Goal: Information Seeking & Learning: Learn about a topic

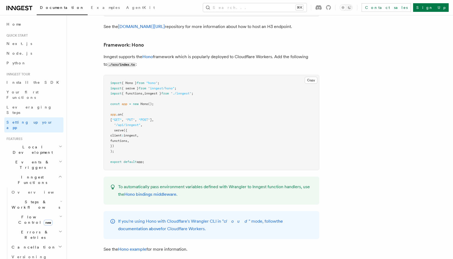
scroll to position [2693, 0]
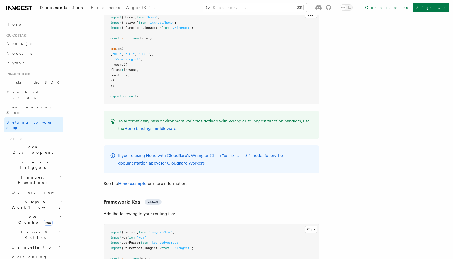
click at [24, 8] on icon at bounding box center [19, 8] width 26 height 6
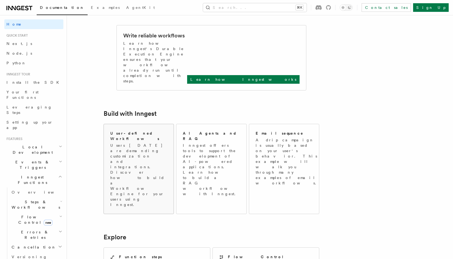
scroll to position [309, 0]
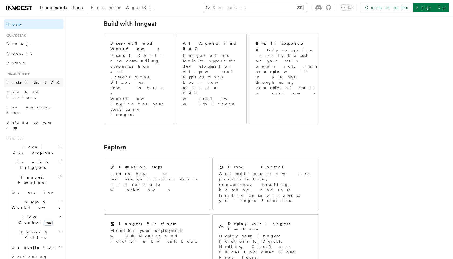
click at [27, 81] on span "Install the SDK" at bounding box center [34, 82] width 56 height 4
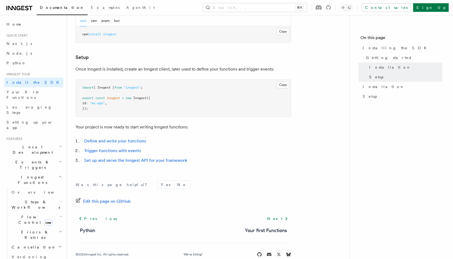
scroll to position [178, 0]
click at [38, 91] on span "Your first Functions" at bounding box center [22, 95] width 32 height 10
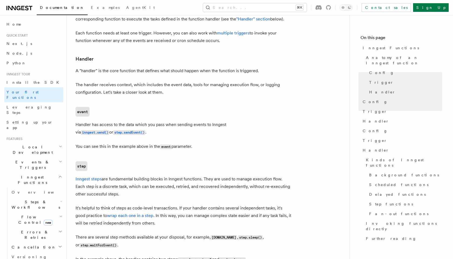
scroll to position [593, 0]
click at [36, 81] on link "Install the SDK" at bounding box center [33, 83] width 59 height 10
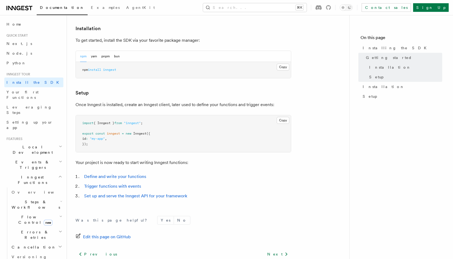
scroll to position [143, 0]
click at [135, 177] on link "Define and write your functions" at bounding box center [115, 176] width 62 height 5
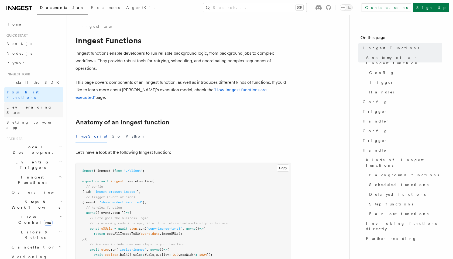
click at [57, 102] on link "Leveraging Steps" at bounding box center [33, 109] width 59 height 15
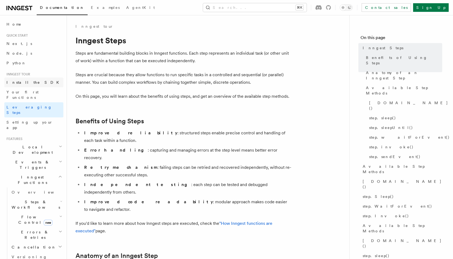
click at [36, 84] on link "Install the SDK" at bounding box center [33, 83] width 59 height 10
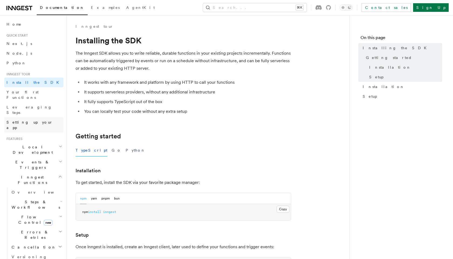
click at [40, 118] on link "Setting up your app" at bounding box center [33, 125] width 59 height 15
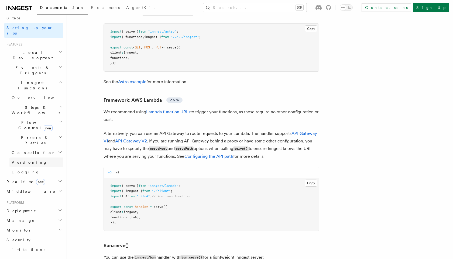
scroll to position [106, 0]
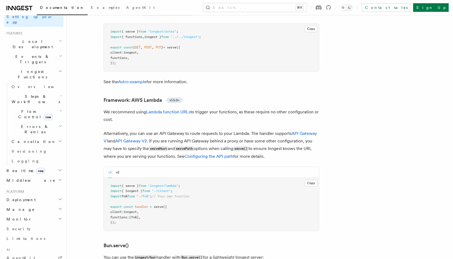
click at [50, 195] on h2 "Deployment" at bounding box center [33, 200] width 59 height 10
click at [50, 205] on link "Overview" at bounding box center [36, 210] width 54 height 10
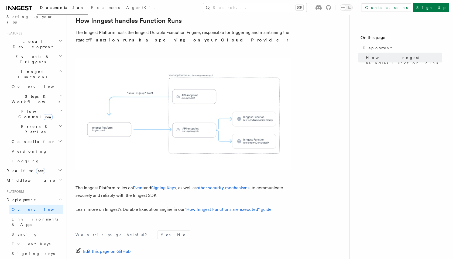
scroll to position [201, 0]
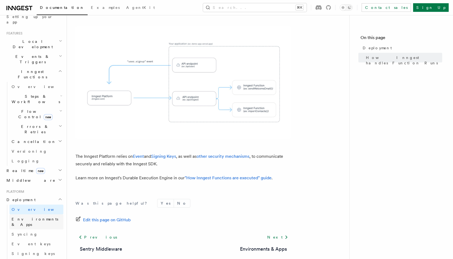
click at [50, 215] on link "Environments & Apps" at bounding box center [36, 222] width 54 height 15
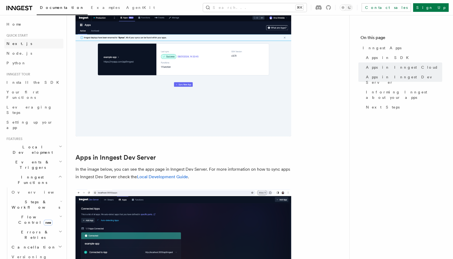
click at [32, 41] on link "Next.js" at bounding box center [33, 44] width 59 height 10
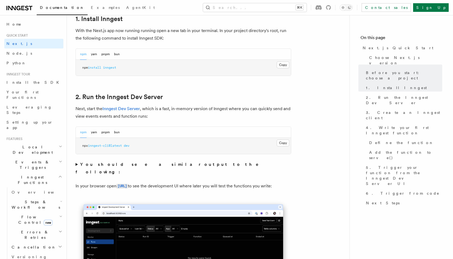
scroll to position [311, 0]
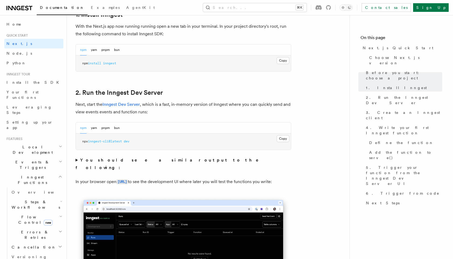
click at [131, 160] on strong "You should see a similar output to the following:" at bounding box center [171, 164] width 191 height 13
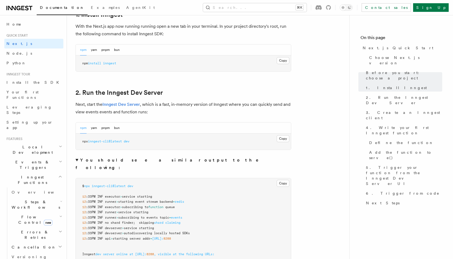
click at [131, 160] on strong "You should see a similar output to the following:" at bounding box center [171, 164] width 191 height 13
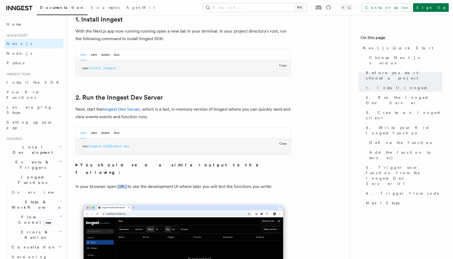
scroll to position [303, 0]
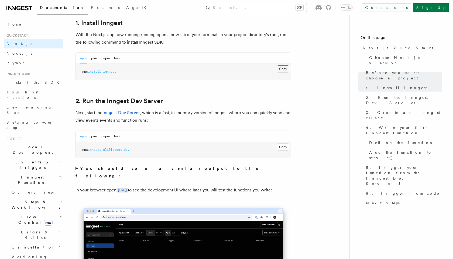
click at [284, 70] on button "Copy Copied" at bounding box center [283, 69] width 13 height 7
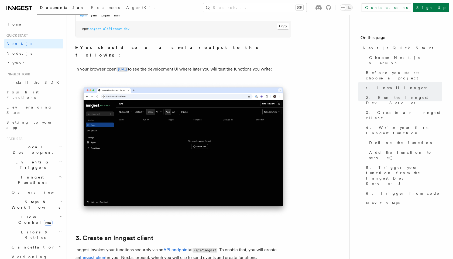
scroll to position [407, 0]
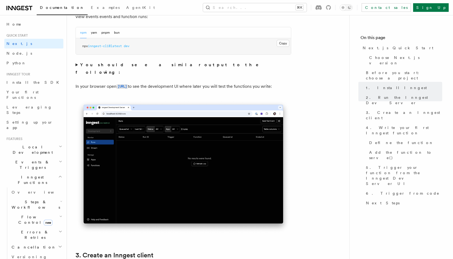
click at [119, 47] on span "inngest-cli@latest" at bounding box center [105, 46] width 34 height 4
copy div "npx inngest-cli@latest dev"
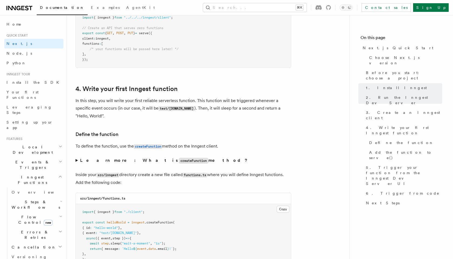
scroll to position [1055, 0]
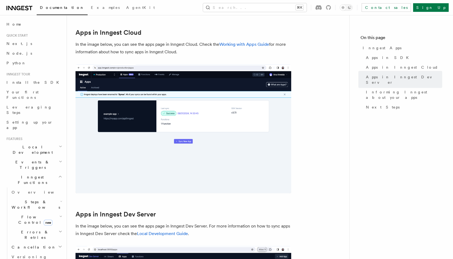
scroll to position [758, 0]
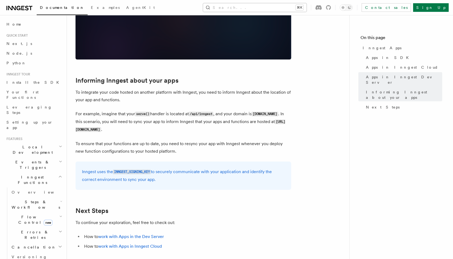
click at [262, 7] on button "Search... ⌘K" at bounding box center [255, 7] width 104 height 9
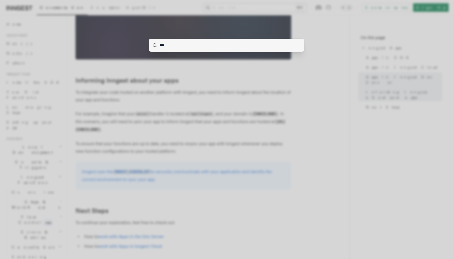
type input "****"
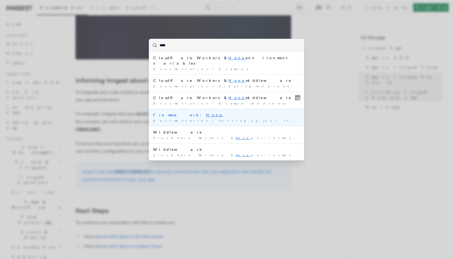
click at [196, 112] on div "Framework: Hono" at bounding box center [226, 114] width 147 height 5
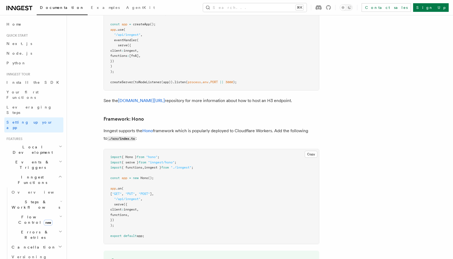
scroll to position [2557, 0]
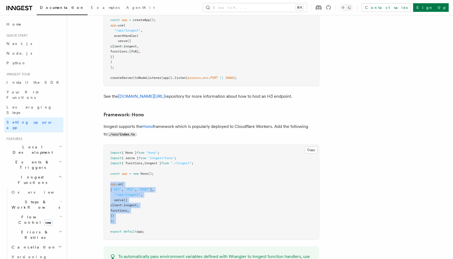
drag, startPoint x: 120, startPoint y: 208, endPoint x: 107, endPoint y: 168, distance: 42.0
click at [107, 168] on pre "import { Hono } from "hono" ; import { serve } from "inngest/hono" ; import { f…" at bounding box center [211, 192] width 215 height 95
click at [199, 156] on pre "import { Hono } from "hono" ; import { serve } from "inngest/hono" ; import { f…" at bounding box center [211, 192] width 215 height 95
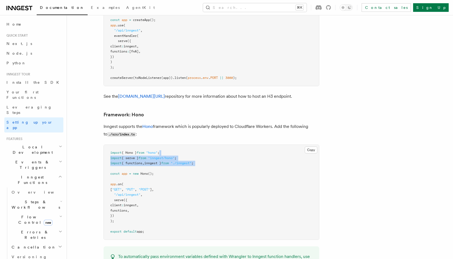
drag, startPoint x: 208, startPoint y: 152, endPoint x: 189, endPoint y: 138, distance: 23.0
click at [189, 145] on pre "import { Hono } from "hono" ; import { serve } from "inngest/hono" ; import { f…" at bounding box center [211, 192] width 215 height 95
copy code "import { serve } from "inngest/hono" ; import { functions , inngest } from "./i…"
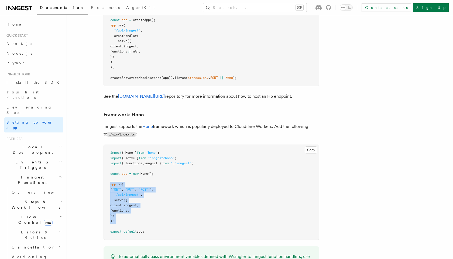
drag, startPoint x: 124, startPoint y: 207, endPoint x: 108, endPoint y: 167, distance: 43.4
click at [108, 167] on pre "import { Hono } from "hono" ; import { serve } from "inngest/hono" ; import { f…" at bounding box center [211, 192] width 215 height 95
copy code "app .on ( [ "GET" , "PUT" , "POST" ] , "/api/inngest" , serve ({ client : innge…"
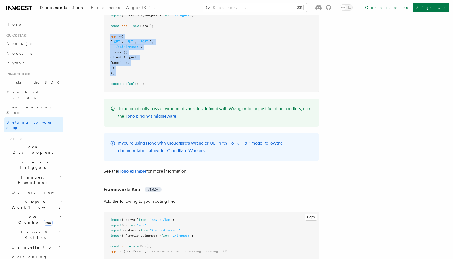
scroll to position [2707, 0]
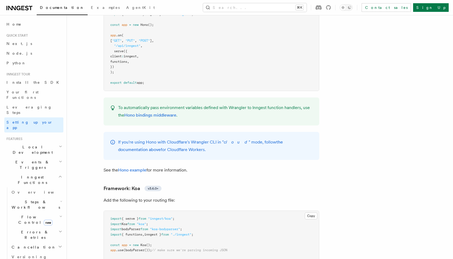
click at [141, 167] on p "See the Hono example for more information." at bounding box center [212, 171] width 216 height 8
click at [141, 168] on link "Hono example" at bounding box center [132, 170] width 28 height 5
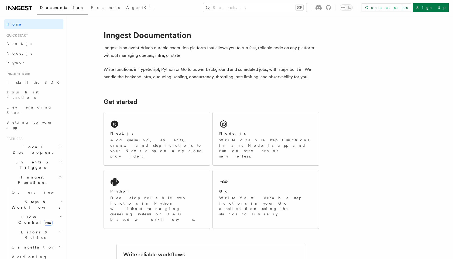
click at [38, 145] on span "Local Development" at bounding box center [31, 150] width 54 height 11
click at [40, 157] on h2 "Events & Triggers" at bounding box center [33, 164] width 59 height 15
click at [35, 173] on link "Overview" at bounding box center [36, 178] width 54 height 10
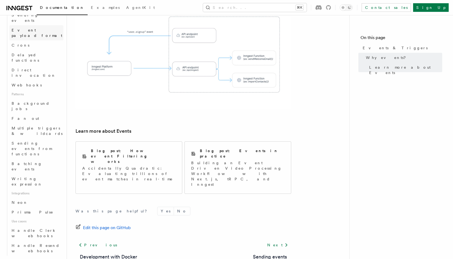
scroll to position [185, 0]
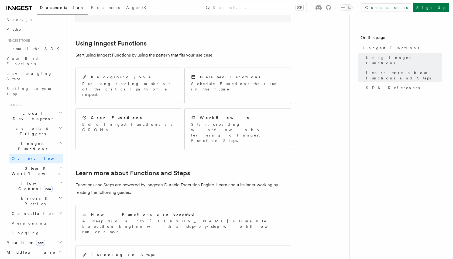
scroll to position [3, 0]
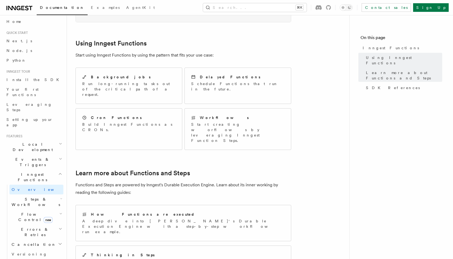
click at [33, 140] on h2 "Local Development" at bounding box center [33, 147] width 59 height 15
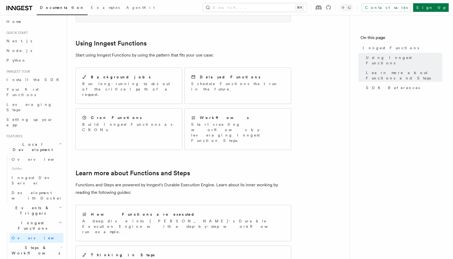
click at [33, 142] on span "Local Development" at bounding box center [31, 147] width 54 height 11
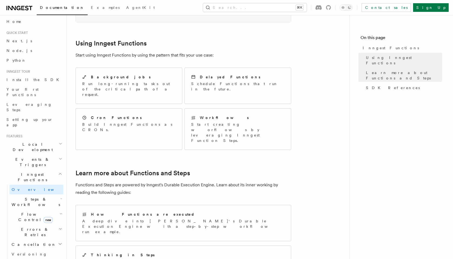
click at [32, 157] on span "Events & Triggers" at bounding box center [31, 162] width 54 height 11
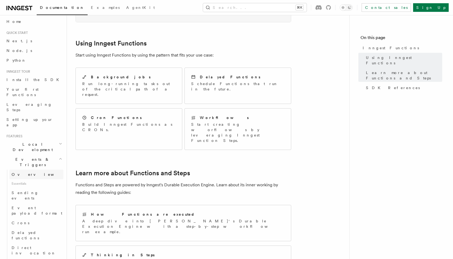
click at [32, 170] on link "Overview" at bounding box center [36, 175] width 54 height 10
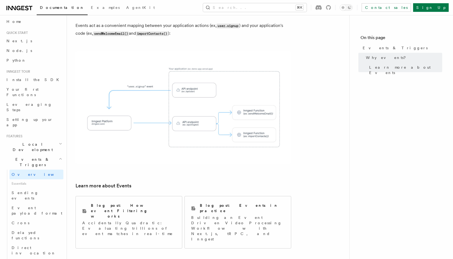
scroll to position [327, 0]
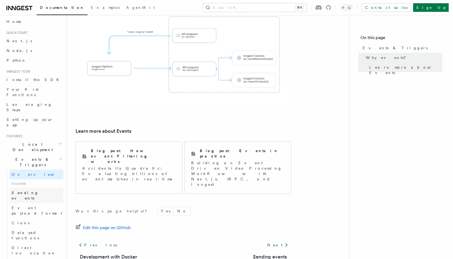
click at [35, 191] on span "Sending events" at bounding box center [25, 196] width 27 height 10
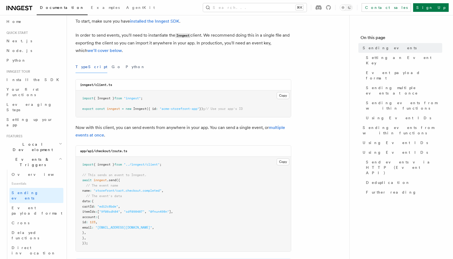
scroll to position [33, 0]
click at [136, 197] on pre "import { inngest } from "../inngest/client" ; // This sends an event to Inngest…" at bounding box center [183, 203] width 215 height 95
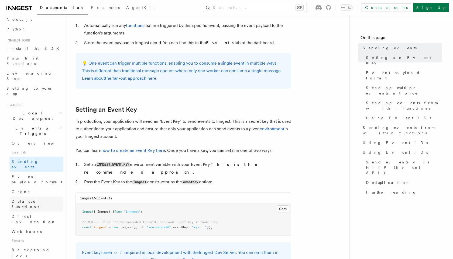
scroll to position [38, 0]
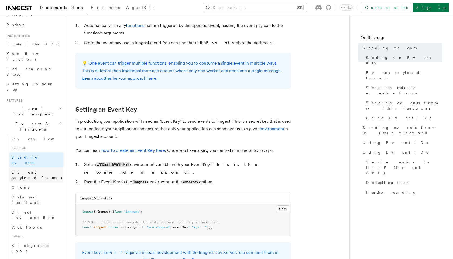
click at [37, 170] on span "Event payload format" at bounding box center [37, 175] width 51 height 10
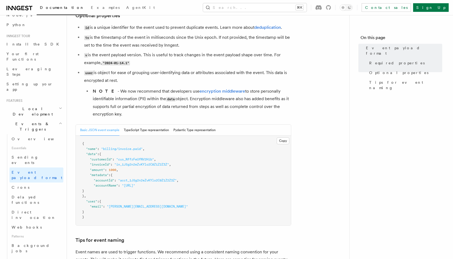
scroll to position [166, 0]
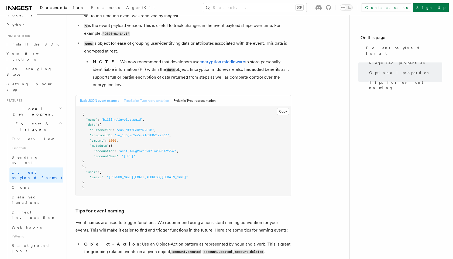
click at [149, 102] on button "TypeScript Type representation" at bounding box center [146, 100] width 45 height 11
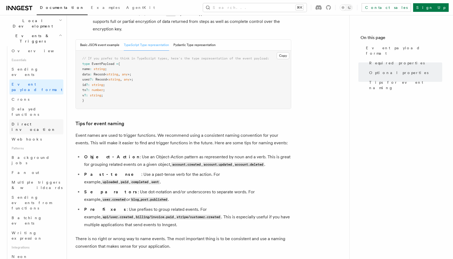
scroll to position [142, 0]
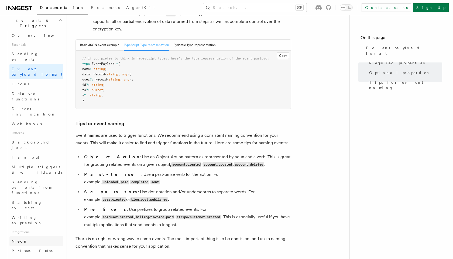
click at [45, 237] on link "Neon" at bounding box center [36, 242] width 54 height 10
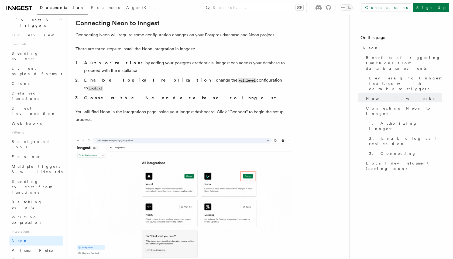
scroll to position [142, 0]
click at [24, 162] on link "Multiple triggers & wildcards" at bounding box center [36, 169] width 54 height 15
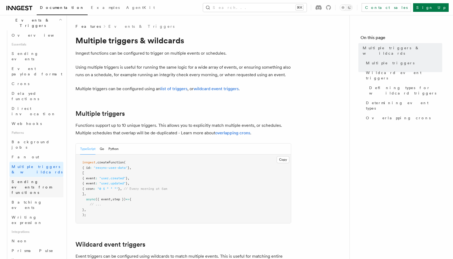
click at [30, 180] on span "Sending events from functions" at bounding box center [32, 187] width 40 height 15
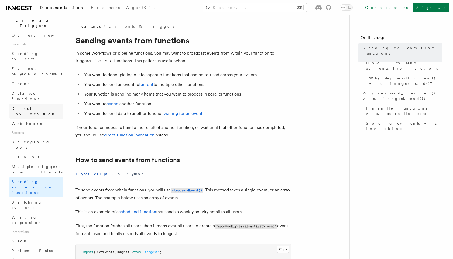
click at [27, 104] on link "Direct invocation" at bounding box center [36, 111] width 54 height 15
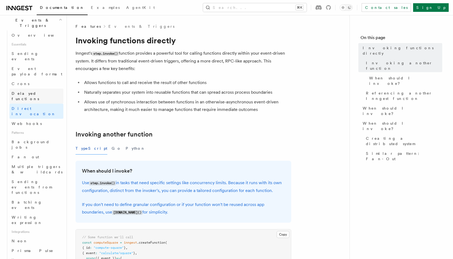
click at [35, 91] on span "Delayed functions" at bounding box center [26, 96] width 28 height 10
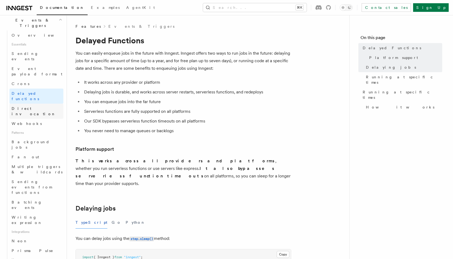
click at [31, 107] on span "Direct invocation" at bounding box center [34, 112] width 44 height 10
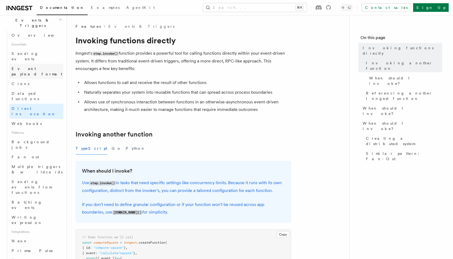
click at [35, 67] on span "Event payload format" at bounding box center [37, 72] width 51 height 10
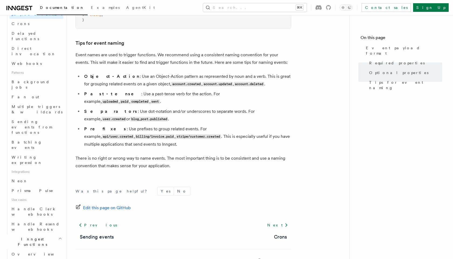
scroll to position [202, 0]
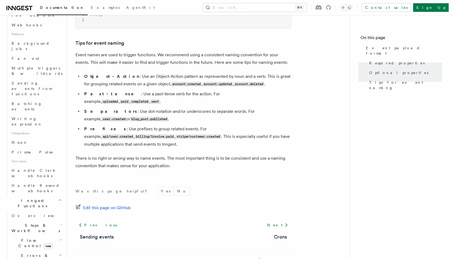
scroll to position [241, 0]
click at [60, 223] on icon "button" at bounding box center [61, 225] width 2 height 4
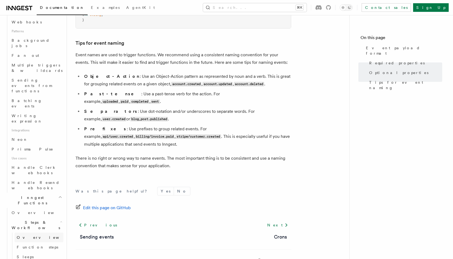
click at [39, 233] on link "Overview" at bounding box center [39, 238] width 49 height 10
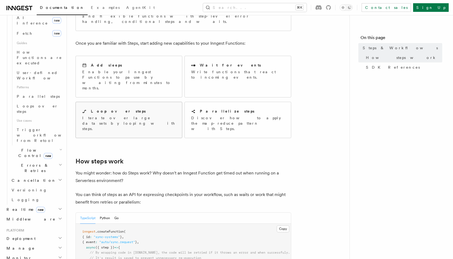
scroll to position [20, 0]
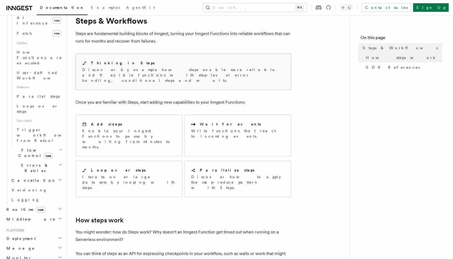
click at [124, 66] on div "Thinking in Steps Discover by example how steps enable more reliable and flexib…" at bounding box center [183, 71] width 202 height 23
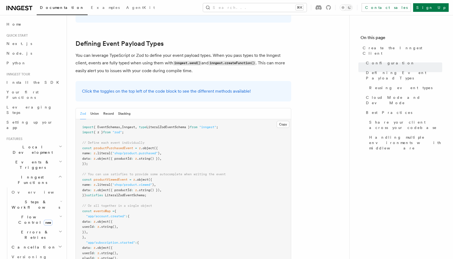
scroll to position [466, 0]
click at [145, 119] on pre "import { EventSchemas , Inngest , type LiteralZodEventSchema } from "inngest" ;…" at bounding box center [183, 216] width 215 height 195
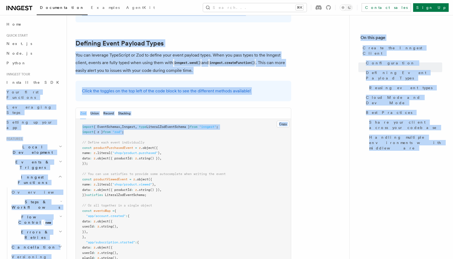
drag, startPoint x: 136, startPoint y: 89, endPoint x: 66, endPoint y: 82, distance: 70.2
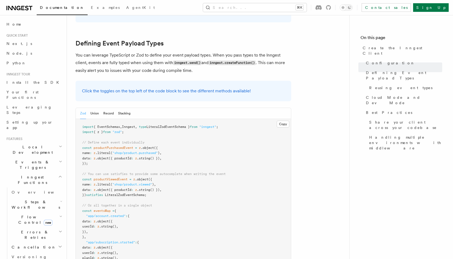
click at [94, 119] on pre "import { EventSchemas , Inngest , type LiteralZodEventSchema } from "inngest" ;…" at bounding box center [183, 216] width 215 height 195
drag, startPoint x: 137, startPoint y: 91, endPoint x: 77, endPoint y: 86, distance: 60.3
click at [77, 119] on pre "import { EventSchemas , Inngest , type LiteralZodEventSchema } from "inngest" ;…" at bounding box center [183, 216] width 215 height 195
copy code "import { EventSchemas , Inngest , type LiteralZodEventSchema } from "inngest" ;…"
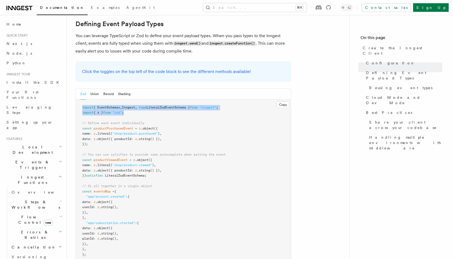
scroll to position [487, 0]
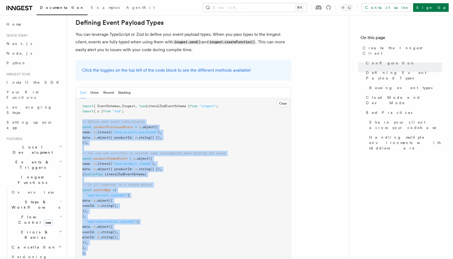
drag, startPoint x: 89, startPoint y: 212, endPoint x: 76, endPoint y: 80, distance: 132.3
click at [76, 98] on pre "import { EventSchemas , Inngest , type LiteralZodEventSchema } from "inngest" ;…" at bounding box center [183, 195] width 215 height 195
copy code "// Define each event individually const productPurchasedEvent = z .object ({ na…"
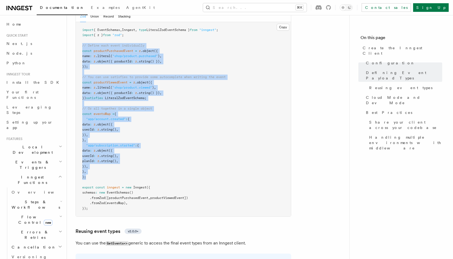
scroll to position [559, 0]
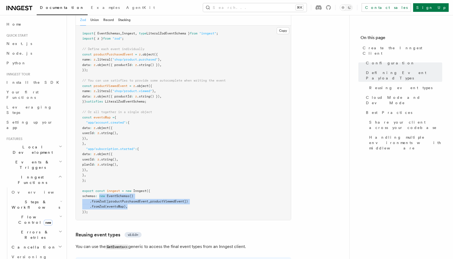
drag, startPoint x: 129, startPoint y: 165, endPoint x: 104, endPoint y: 155, distance: 26.7
click at [104, 155] on pre "import { EventSchemas , Inngest , type LiteralZodEventSchema } from "inngest" ;…" at bounding box center [183, 123] width 215 height 195
copy code "new EventSchemas () .fromZod ([productPurchasedEvent , productViewedEvent]) .fr…"
click at [146, 135] on pre "import { EventSchemas , Inngest , type LiteralZodEventSchema } from "inngest" ;…" at bounding box center [183, 123] width 215 height 195
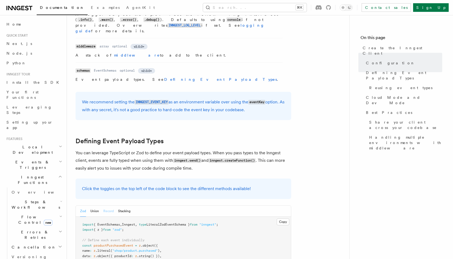
scroll to position [417, 0]
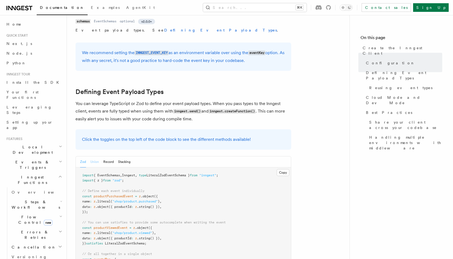
click at [94, 157] on button "Union" at bounding box center [94, 162] width 9 height 11
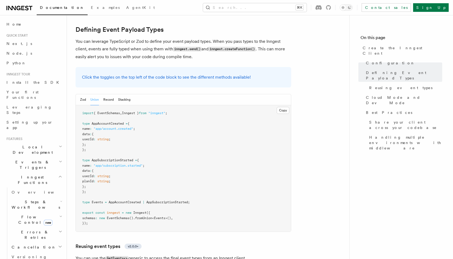
scroll to position [478, 0]
click at [108, 95] on button "Record" at bounding box center [108, 100] width 11 height 11
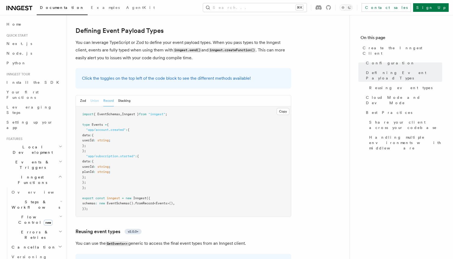
click at [94, 95] on button "Union" at bounding box center [94, 100] width 9 height 11
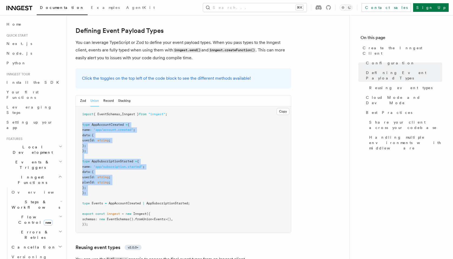
drag, startPoint x: 90, startPoint y: 154, endPoint x: 82, endPoint y: 81, distance: 73.6
click at [82, 107] on pre "import { EventSchemas , Inngest } from "inngest" ; type AppAccountCreated = { n…" at bounding box center [183, 170] width 215 height 126
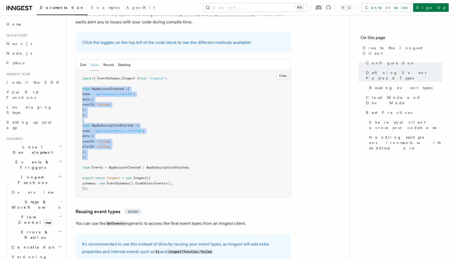
scroll to position [516, 0]
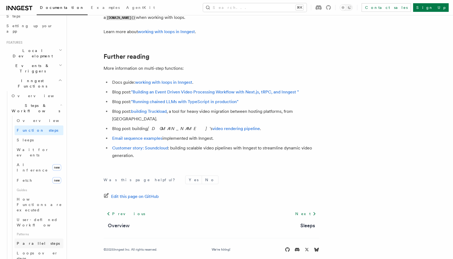
scroll to position [150, 0]
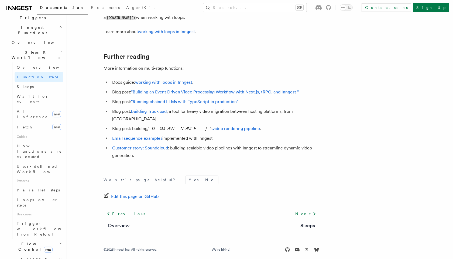
click at [53, 239] on h2 "Flow Control new" at bounding box center [36, 246] width 54 height 15
click at [40, 255] on link "Overview" at bounding box center [39, 260] width 49 height 10
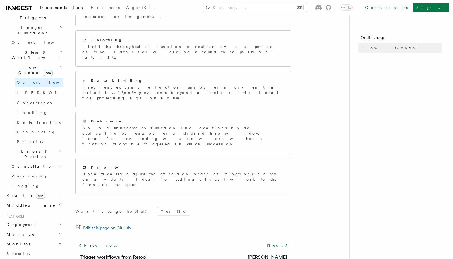
scroll to position [16, 0]
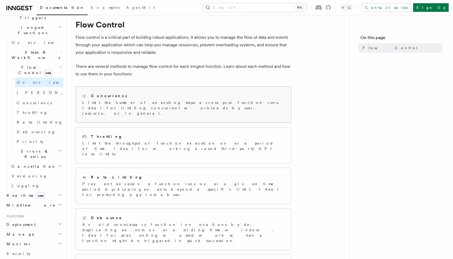
click at [119, 104] on p "Limit the number of executing steps across your function runs. Ideal for limiti…" at bounding box center [183, 108] width 202 height 16
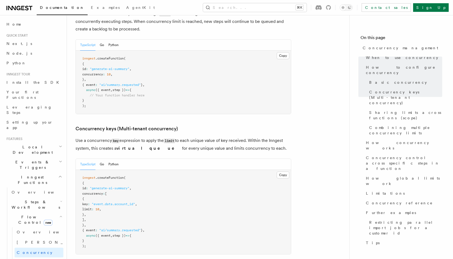
scroll to position [405, 0]
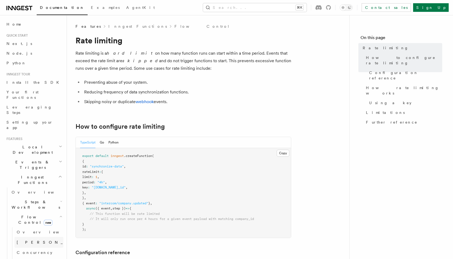
click at [40, 237] on link "[PERSON_NAME] new" at bounding box center [39, 242] width 49 height 11
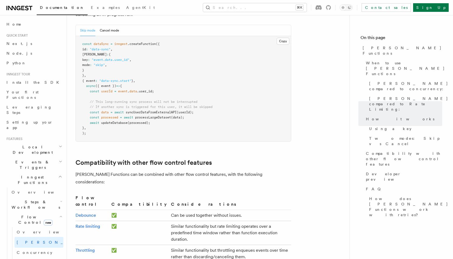
scroll to position [859, 0]
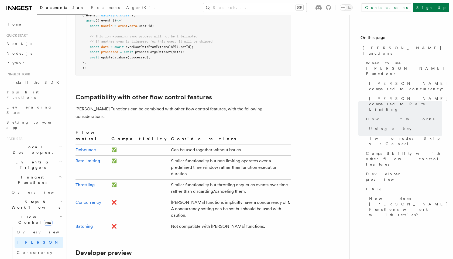
click at [39, 157] on h2 "Events & Triggers" at bounding box center [33, 164] width 59 height 15
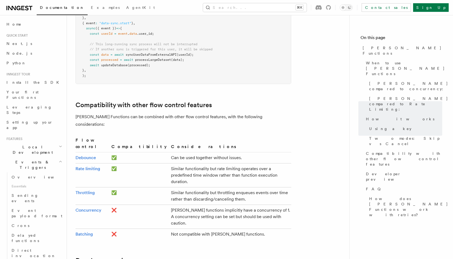
scroll to position [852, 0]
click at [39, 102] on link "Leveraging Steps" at bounding box center [33, 109] width 59 height 15
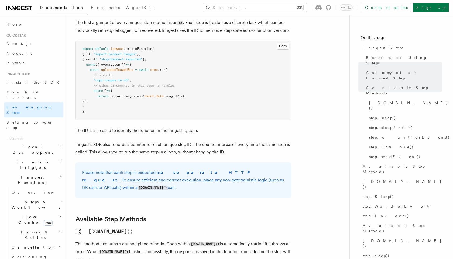
scroll to position [258, 0]
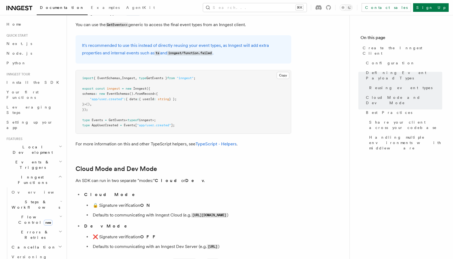
scroll to position [571, 0]
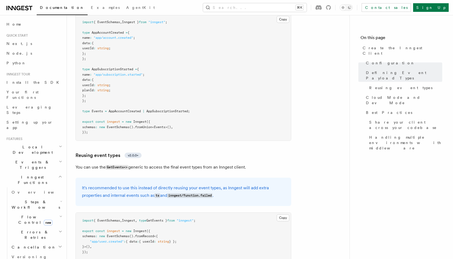
click at [53, 157] on h2 "Events & Triggers" at bounding box center [33, 164] width 59 height 15
click at [32, 194] on span "Sending events" at bounding box center [25, 199] width 27 height 10
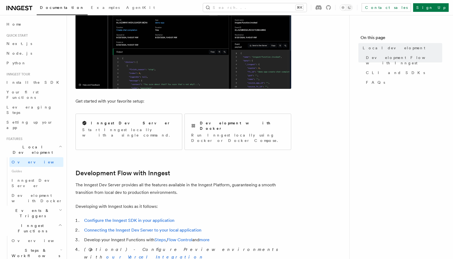
scroll to position [137, 0]
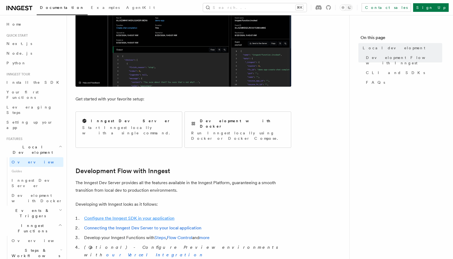
click at [147, 216] on link "Configure the Inngest SDK in your application" at bounding box center [129, 218] width 90 height 5
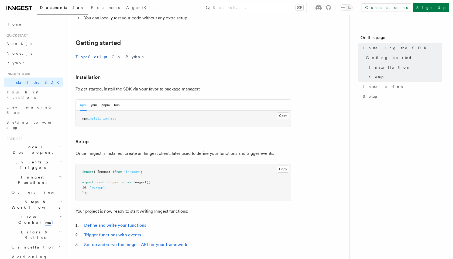
scroll to position [177, 0]
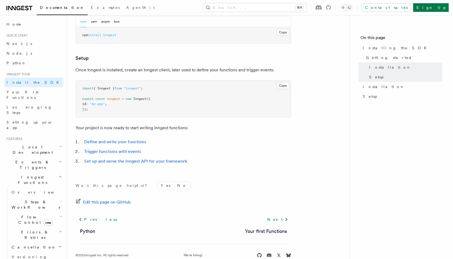
scroll to position [137, 0]
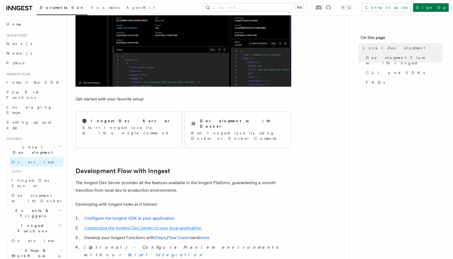
click at [149, 226] on link "Connecting the Inngest Dev Server to your local application" at bounding box center [142, 228] width 117 height 5
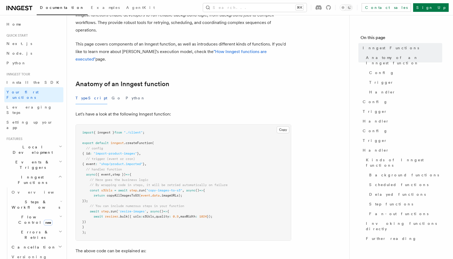
scroll to position [45, 0]
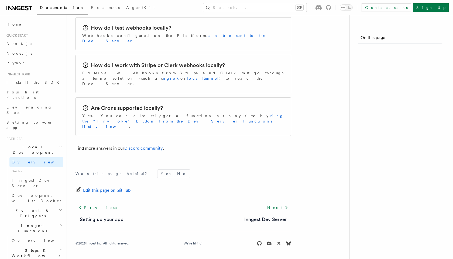
scroll to position [137, 0]
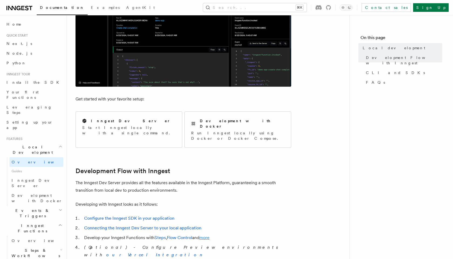
click at [207, 235] on link "more" at bounding box center [204, 237] width 10 height 5
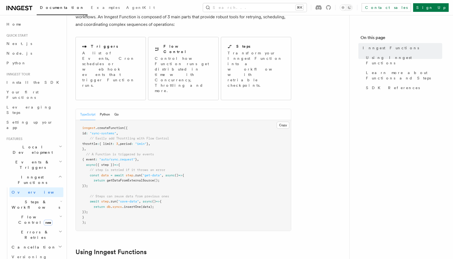
scroll to position [83, 0]
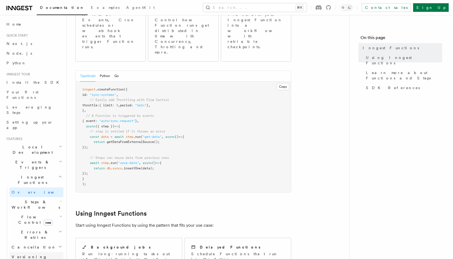
click at [36, 252] on link "Versioning" at bounding box center [36, 257] width 54 height 10
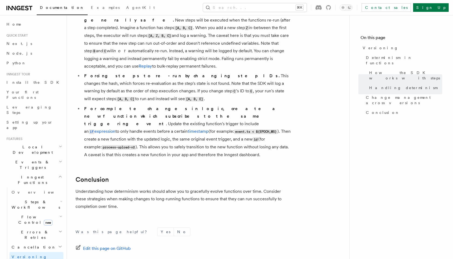
scroll to position [413, 0]
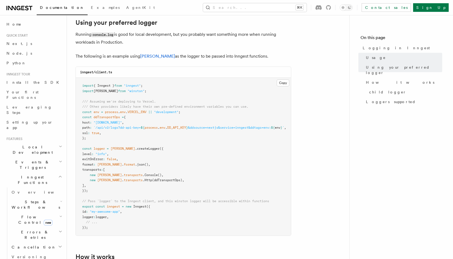
scroll to position [421, 0]
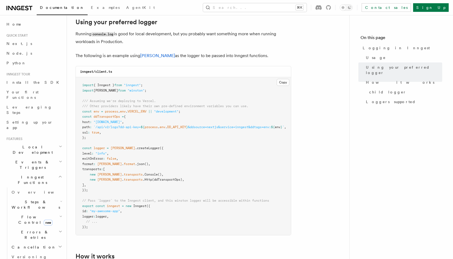
click at [25, 230] on span "Errors & Retries" at bounding box center [33, 235] width 49 height 11
click at [37, 243] on link "Overview" at bounding box center [39, 248] width 49 height 10
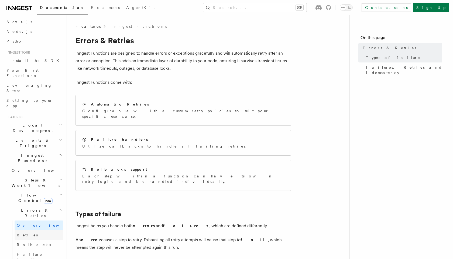
scroll to position [32, 0]
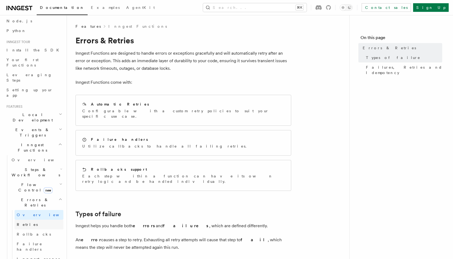
click at [47, 255] on link "Inngest errors" at bounding box center [39, 260] width 49 height 10
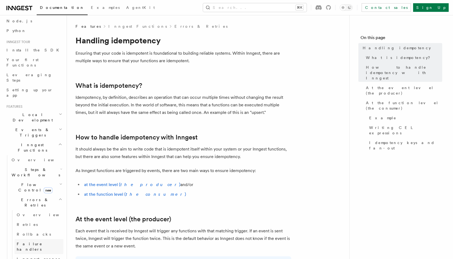
click at [41, 242] on span "Failure handlers" at bounding box center [30, 247] width 26 height 10
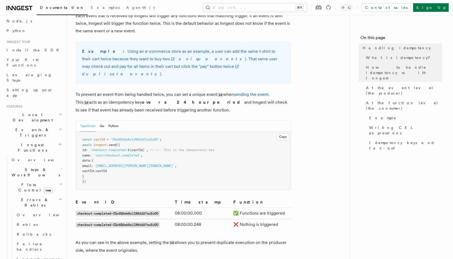
scroll to position [266, 0]
